Goal: Find specific page/section: Find specific page/section

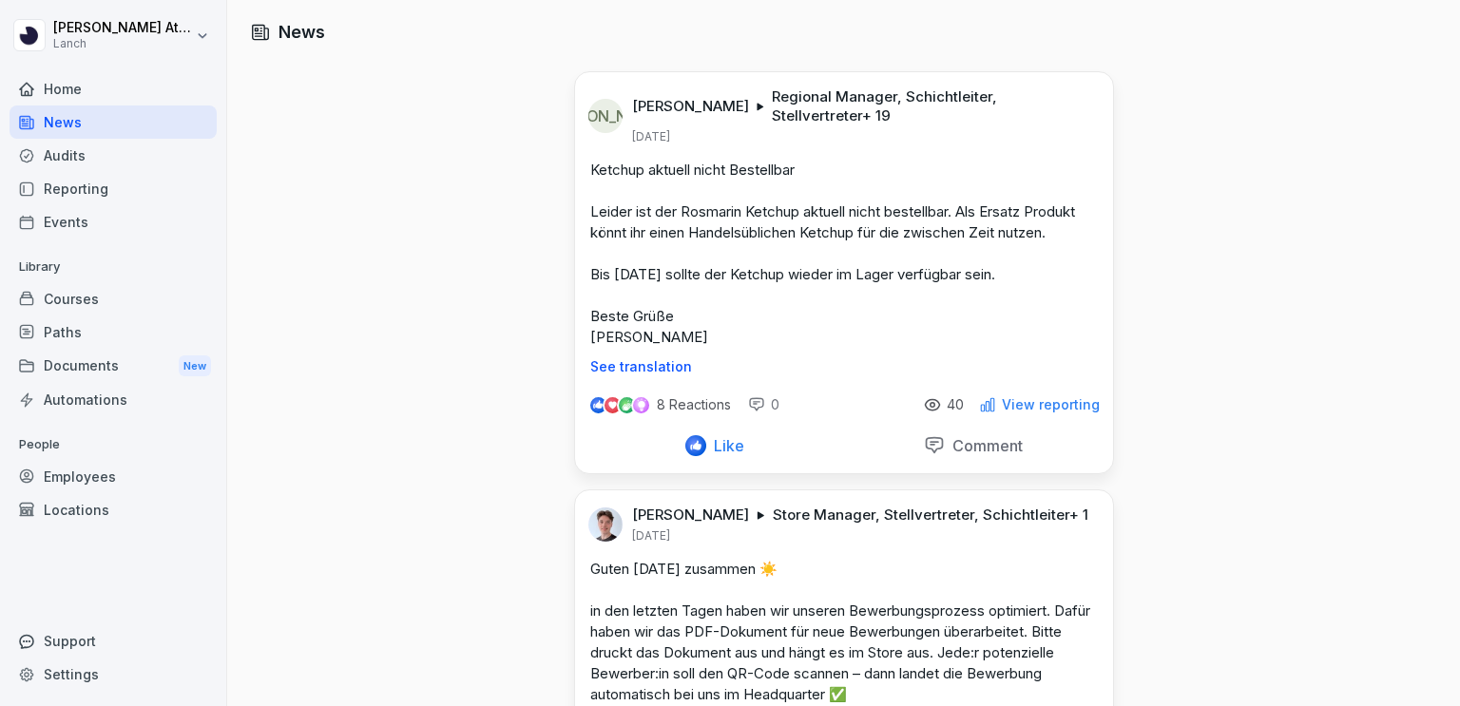
click at [66, 185] on div "Reporting" at bounding box center [113, 188] width 207 height 33
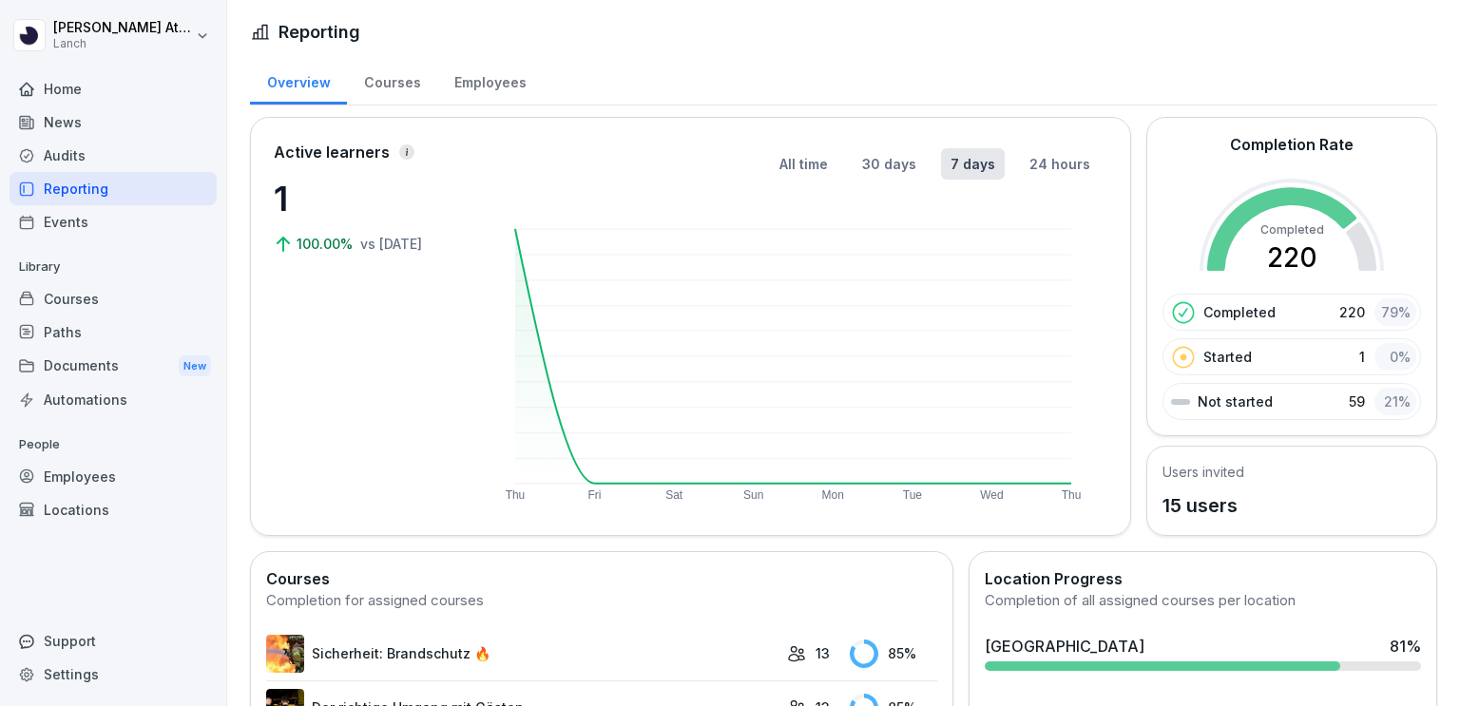
click at [413, 89] on div "Courses" at bounding box center [392, 80] width 90 height 48
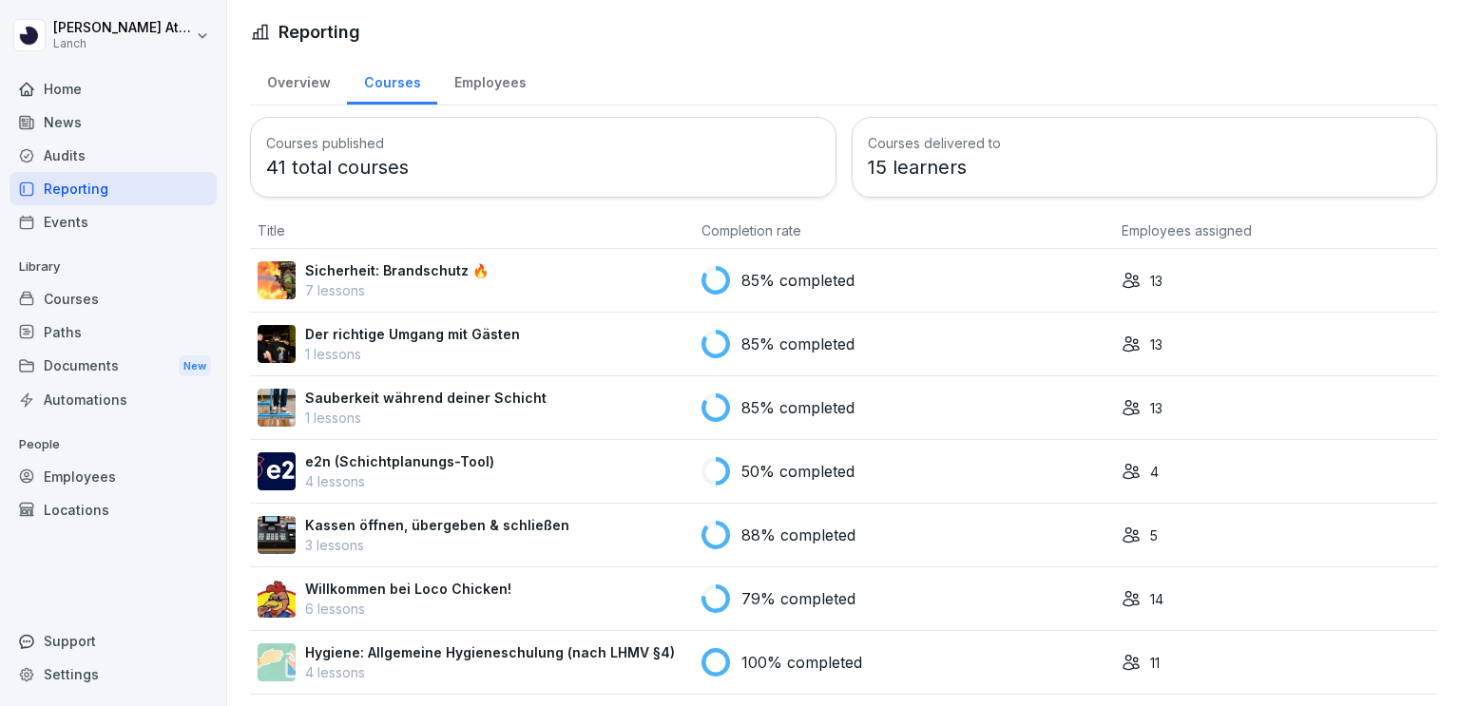
click at [491, 84] on div "Employees" at bounding box center [490, 80] width 106 height 48
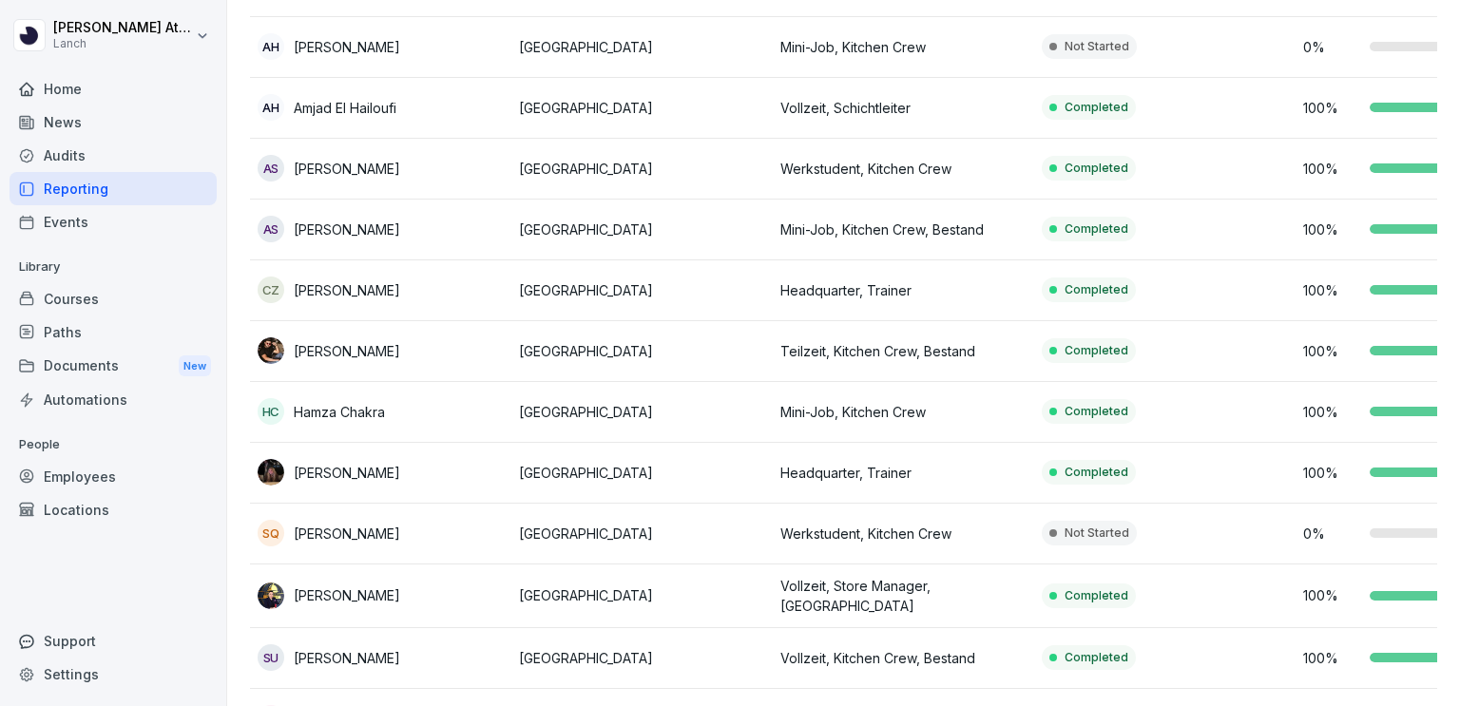
scroll to position [249, 0]
